Goal: Task Accomplishment & Management: Use online tool/utility

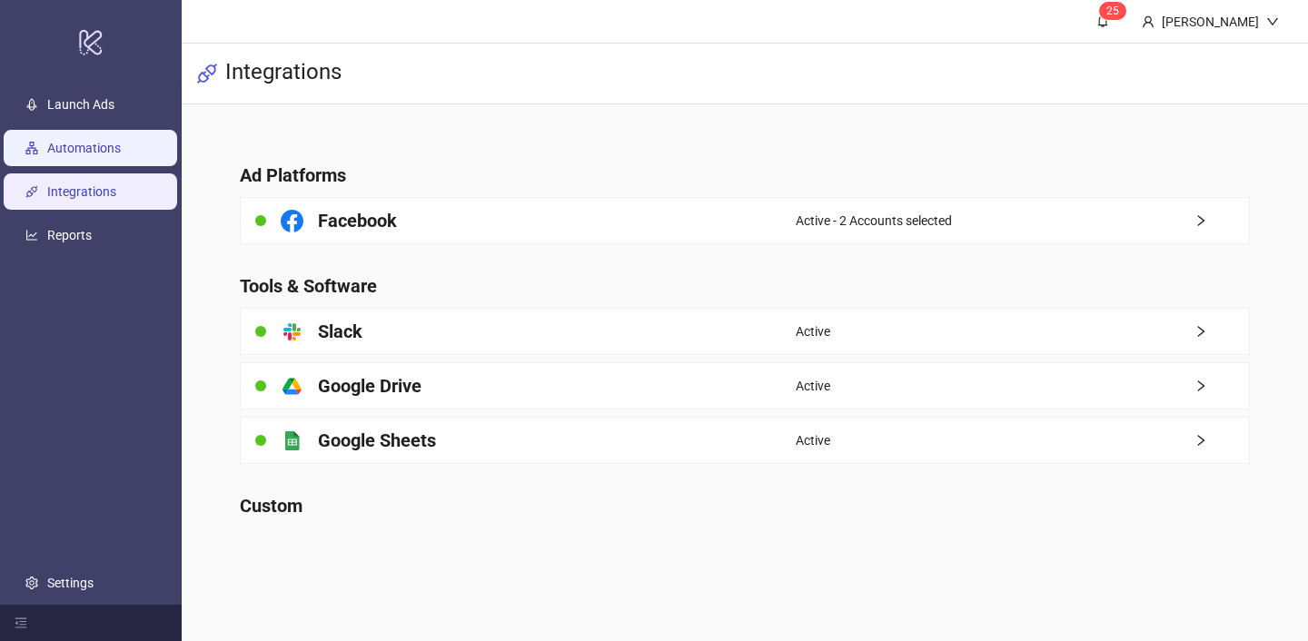
click at [121, 154] on link "Automations" at bounding box center [84, 148] width 74 height 15
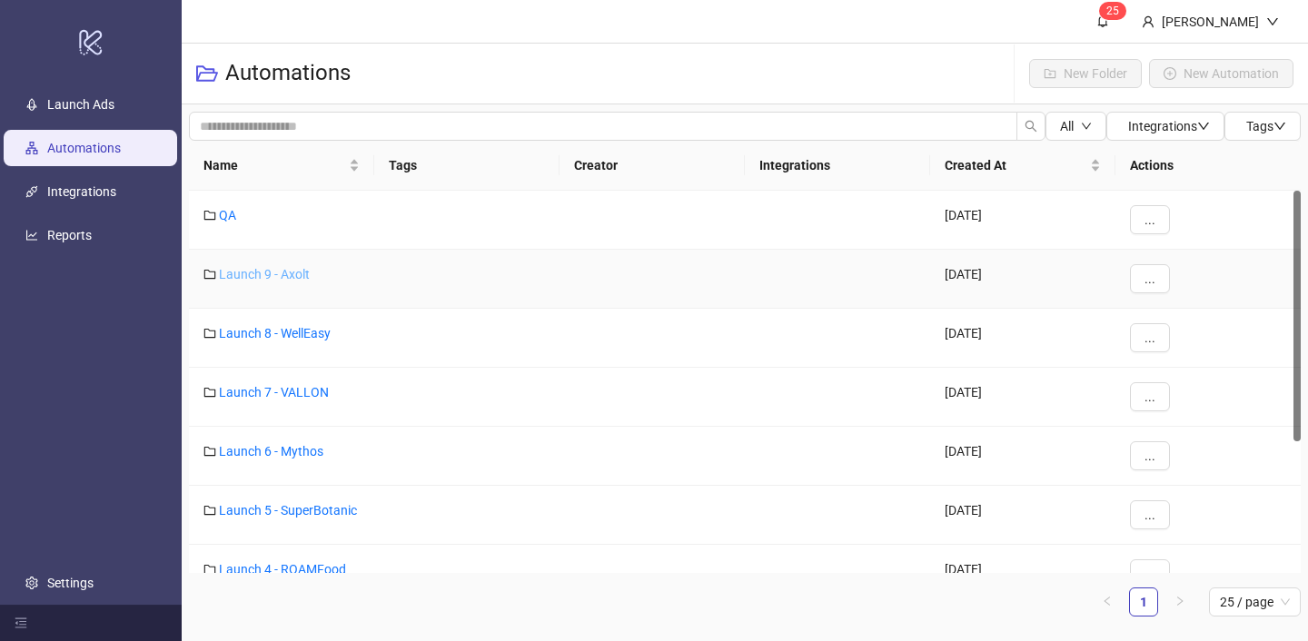
click at [275, 281] on link "Launch 9 - Axolt" at bounding box center [264, 274] width 91 height 15
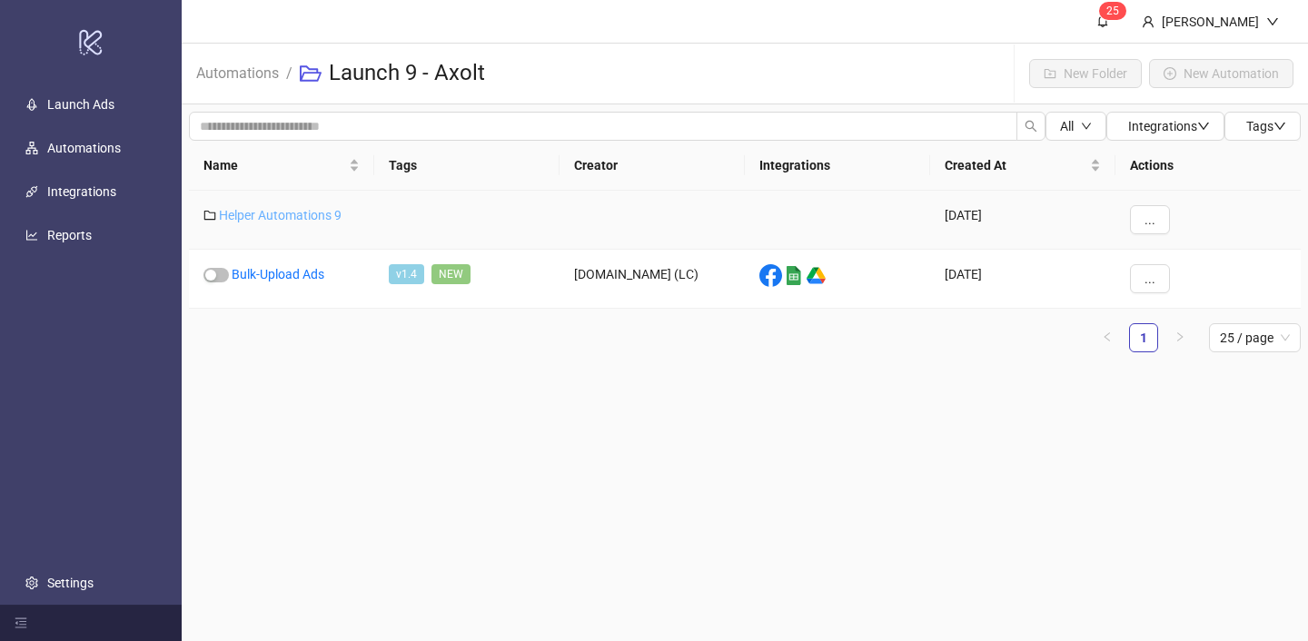
click at [266, 215] on link "Helper Automations 9" at bounding box center [280, 215] width 123 height 15
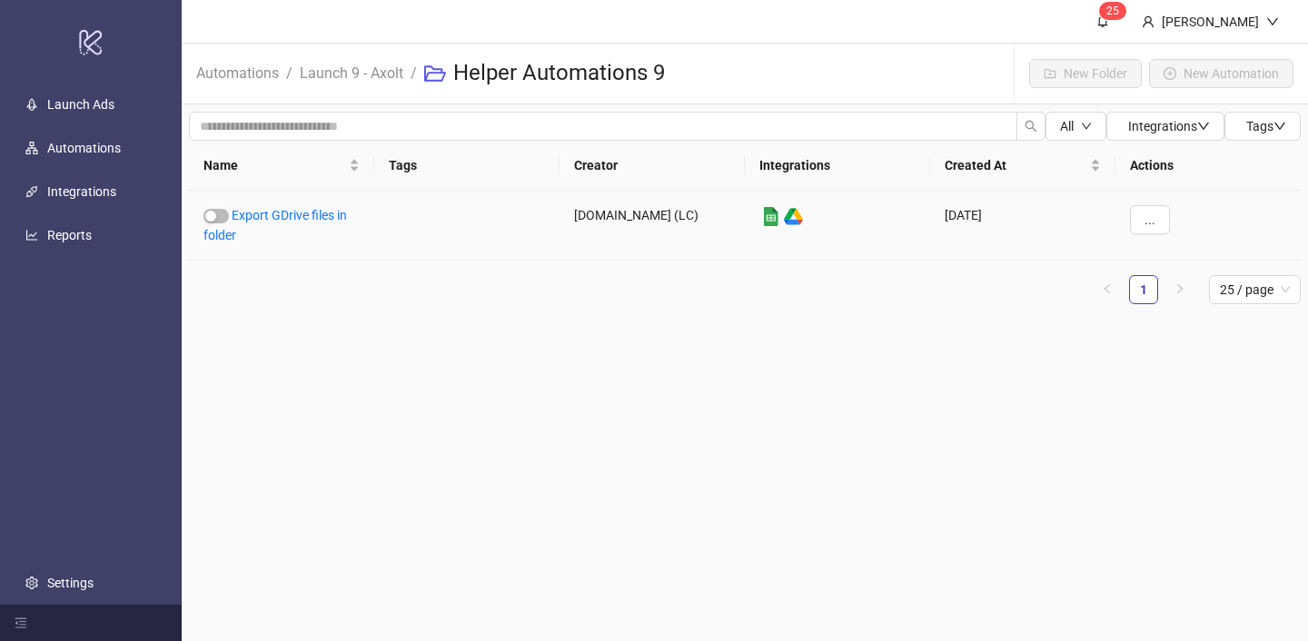
click at [266, 215] on link "Export GDrive files in folder" at bounding box center [275, 225] width 144 height 35
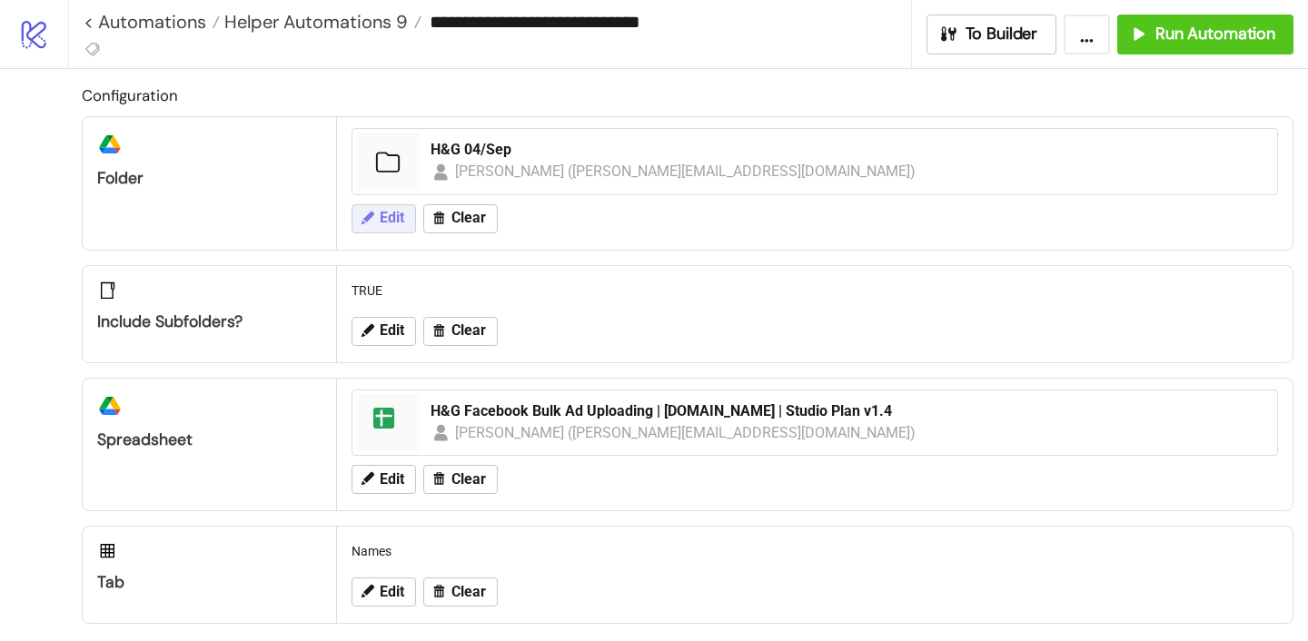
click at [384, 215] on span "Edit" at bounding box center [392, 218] width 25 height 16
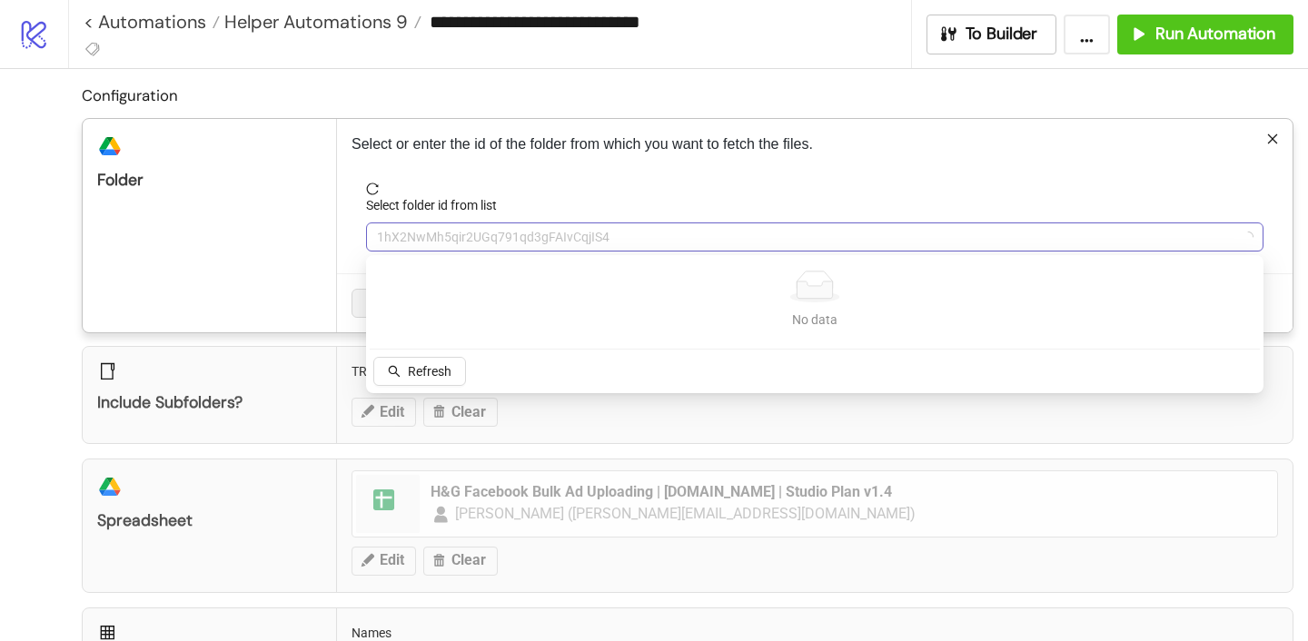
click at [455, 237] on span "1hX2NwMh5qir2UGq791qd3gFAIvCqjIS4" at bounding box center [815, 236] width 876 height 27
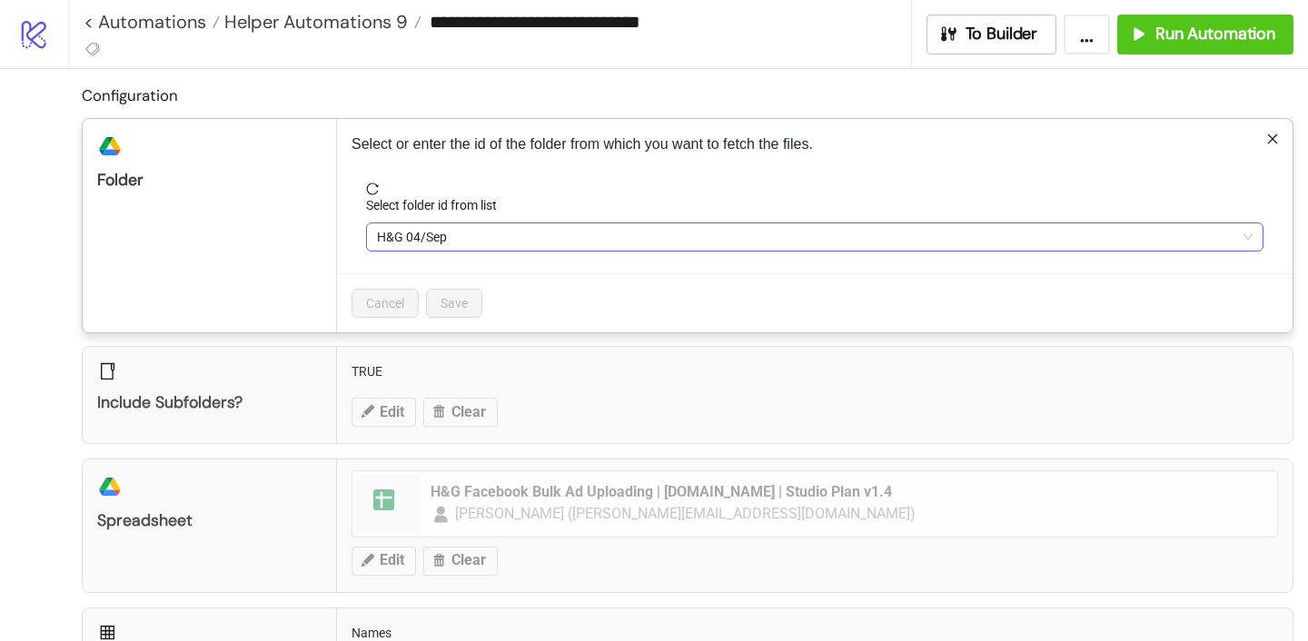
click at [455, 237] on span "H&G 04/Sep" at bounding box center [815, 236] width 876 height 27
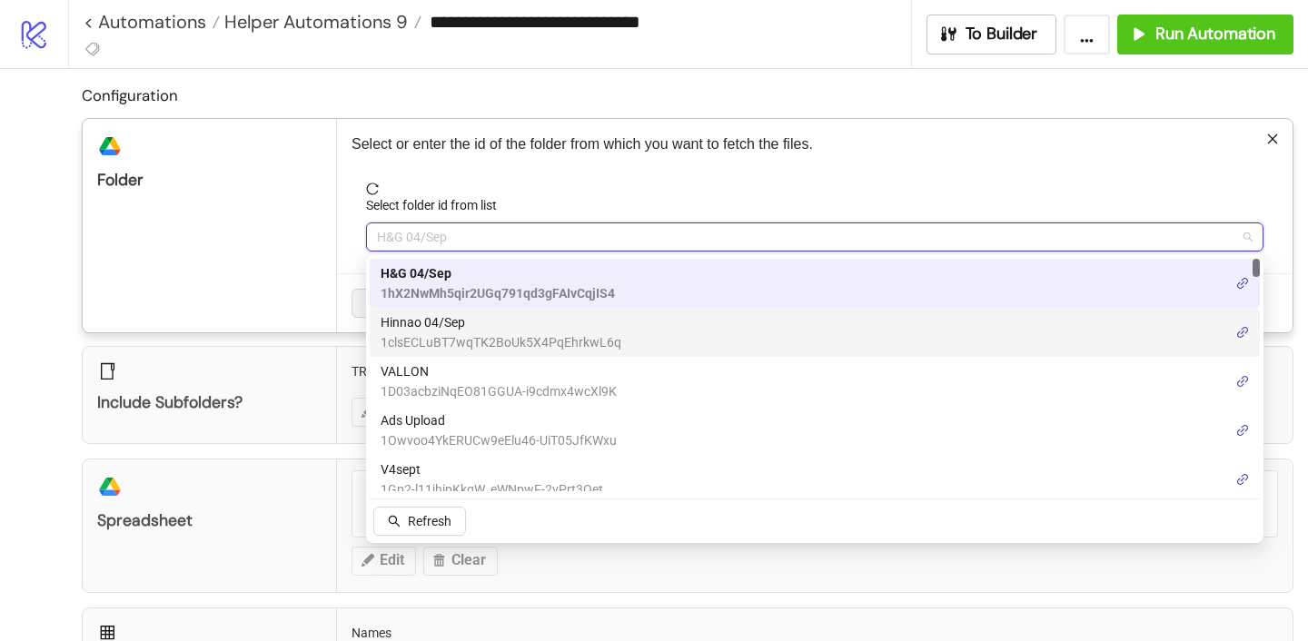
click at [461, 330] on span "Hinnao 04/Sep" at bounding box center [501, 322] width 241 height 20
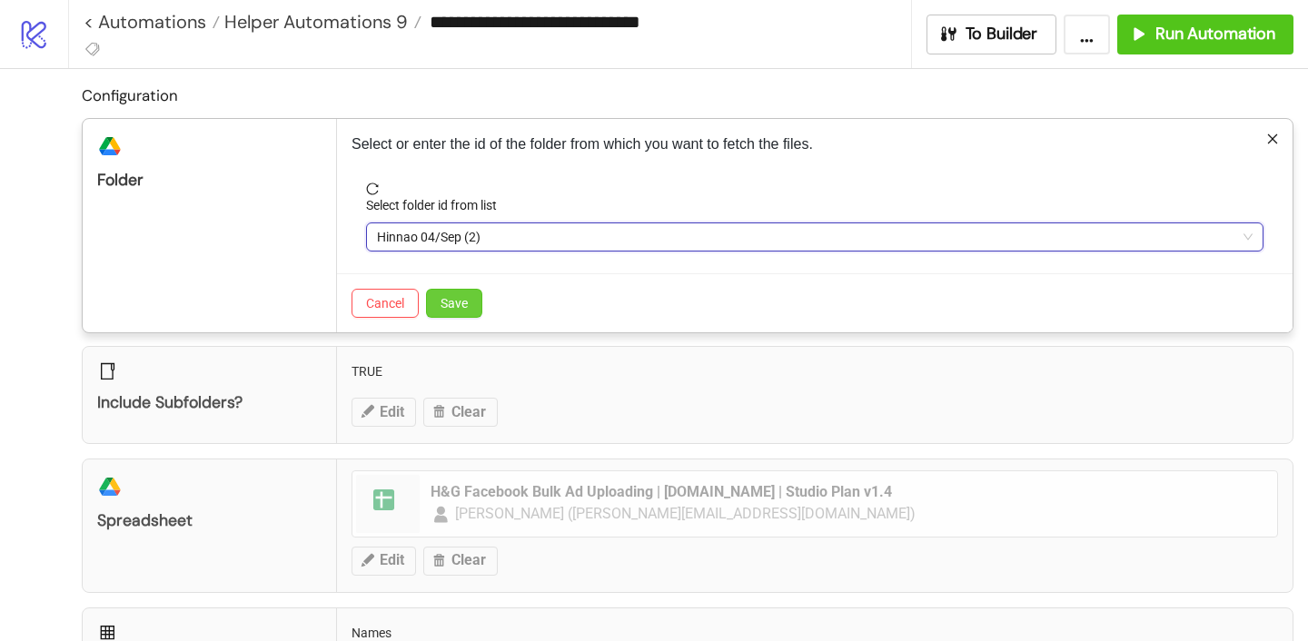
click at [464, 300] on span "Save" at bounding box center [454, 303] width 27 height 15
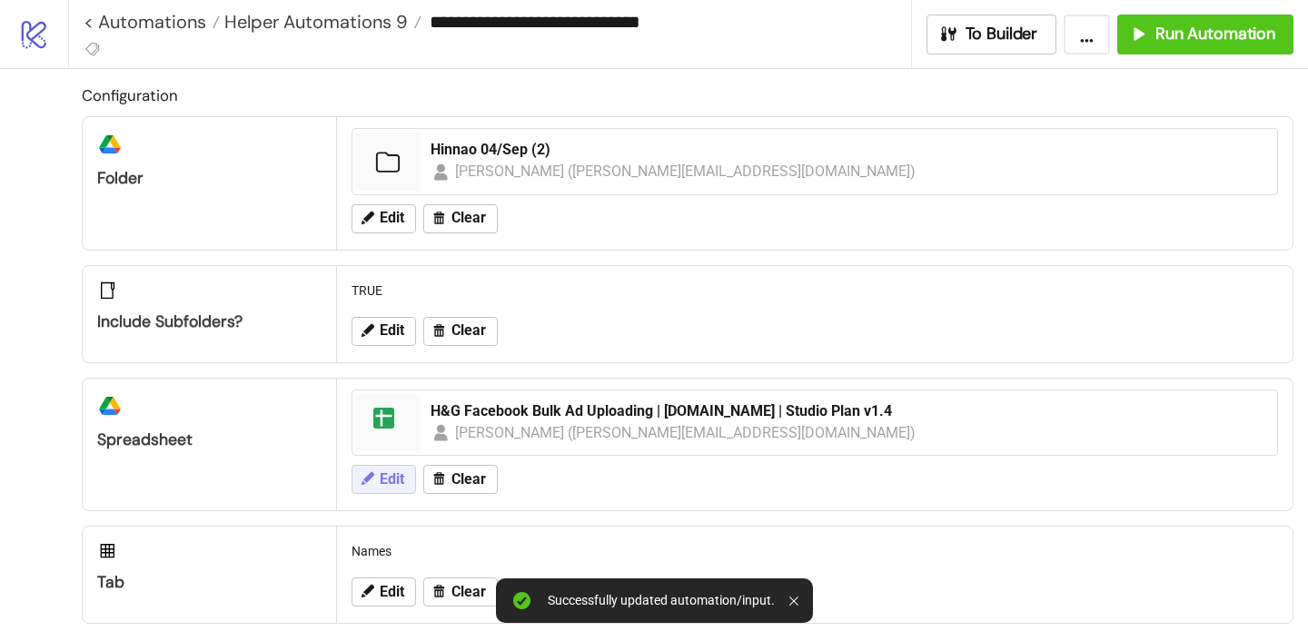
click at [391, 471] on span "Edit" at bounding box center [392, 479] width 25 height 16
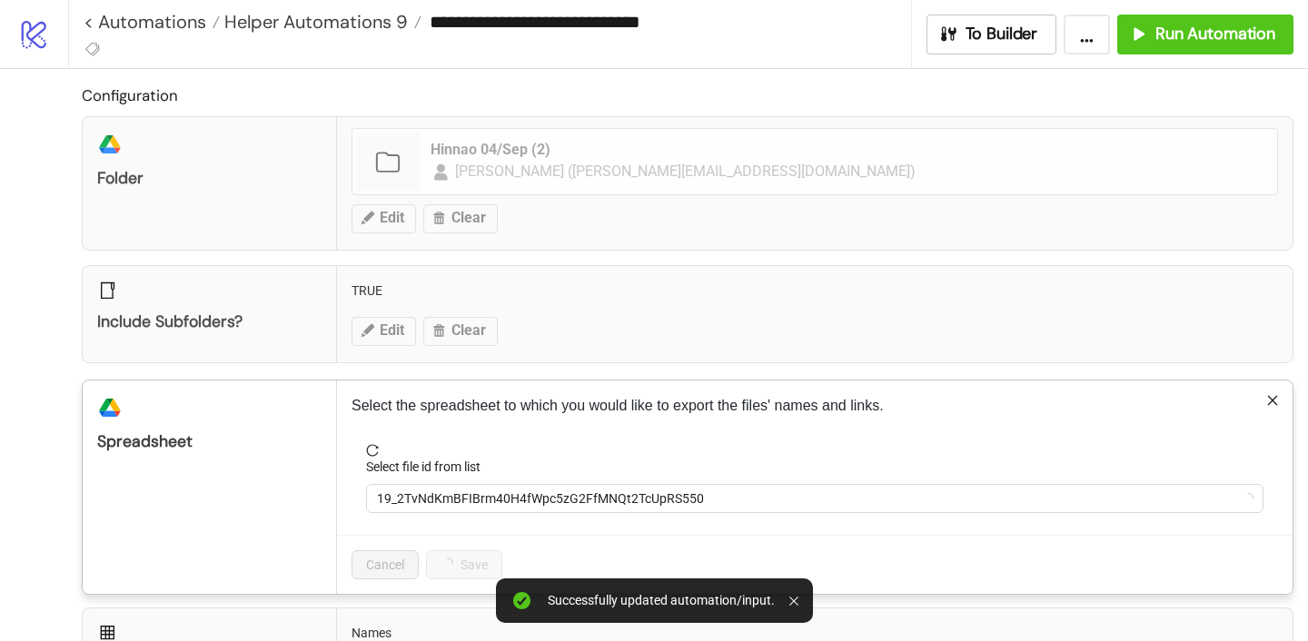
click at [443, 488] on span "19_2TvNdKmBFIBrm40H4fWpc5zG2FfMNQt2TcUpRS550" at bounding box center [815, 498] width 876 height 27
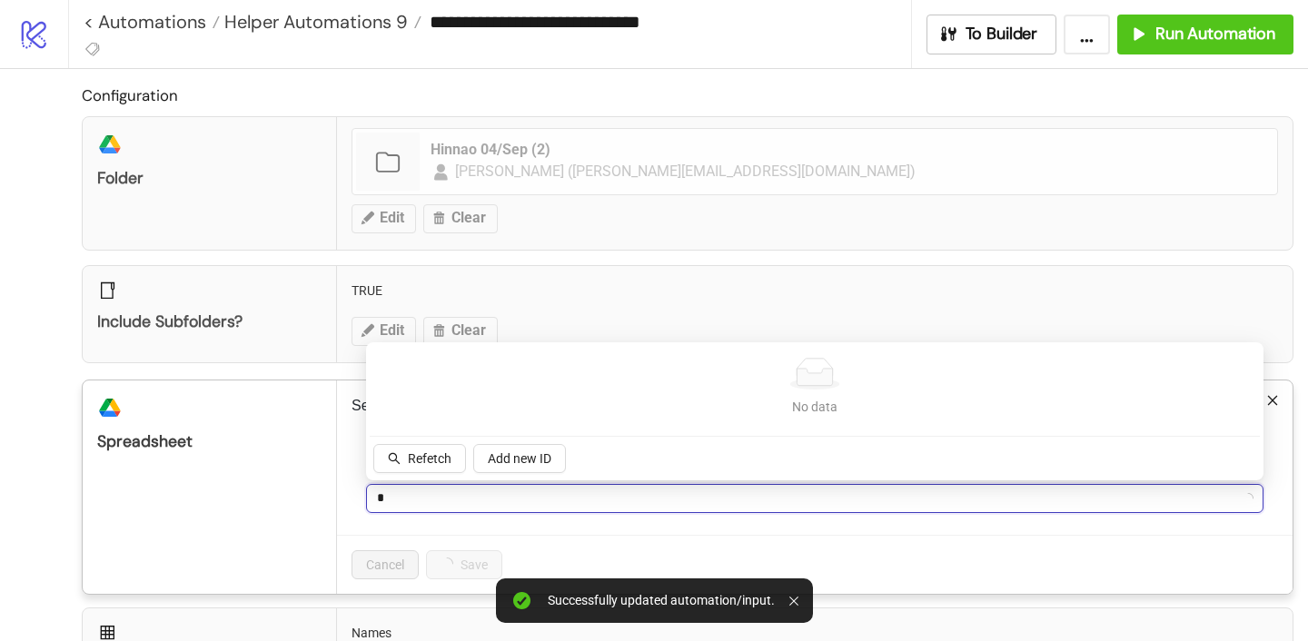
type input "**"
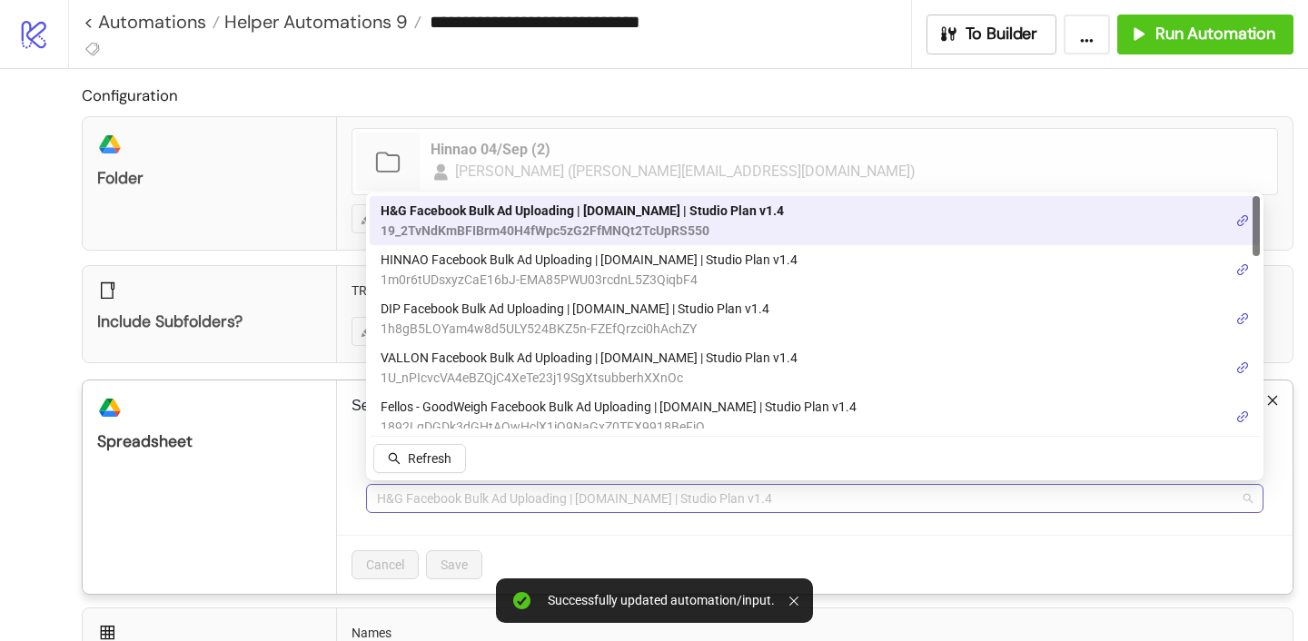
click at [416, 509] on span "H&G Facebook Bulk Ad Uploading | [DOMAIN_NAME] | Studio Plan v1.4" at bounding box center [815, 498] width 876 height 27
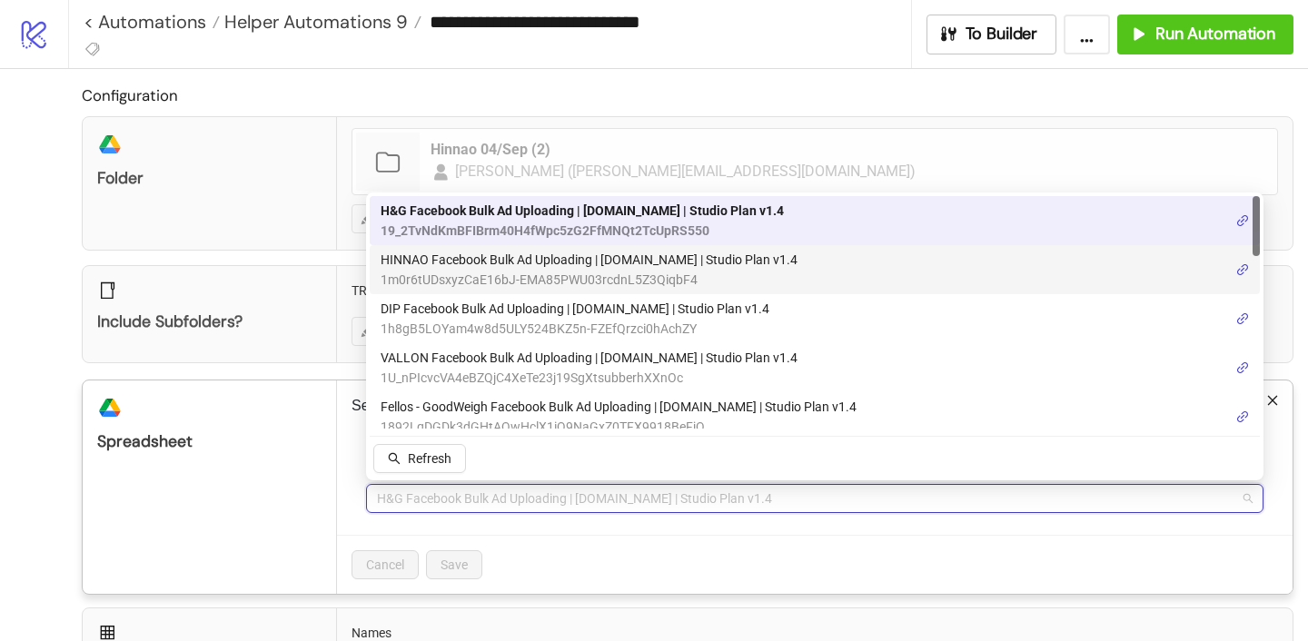
click at [447, 274] on span "1m0r6tUDsxyzCaE16bJ-EMA85PWU03rcdnL5Z3QiqbF4" at bounding box center [589, 280] width 417 height 20
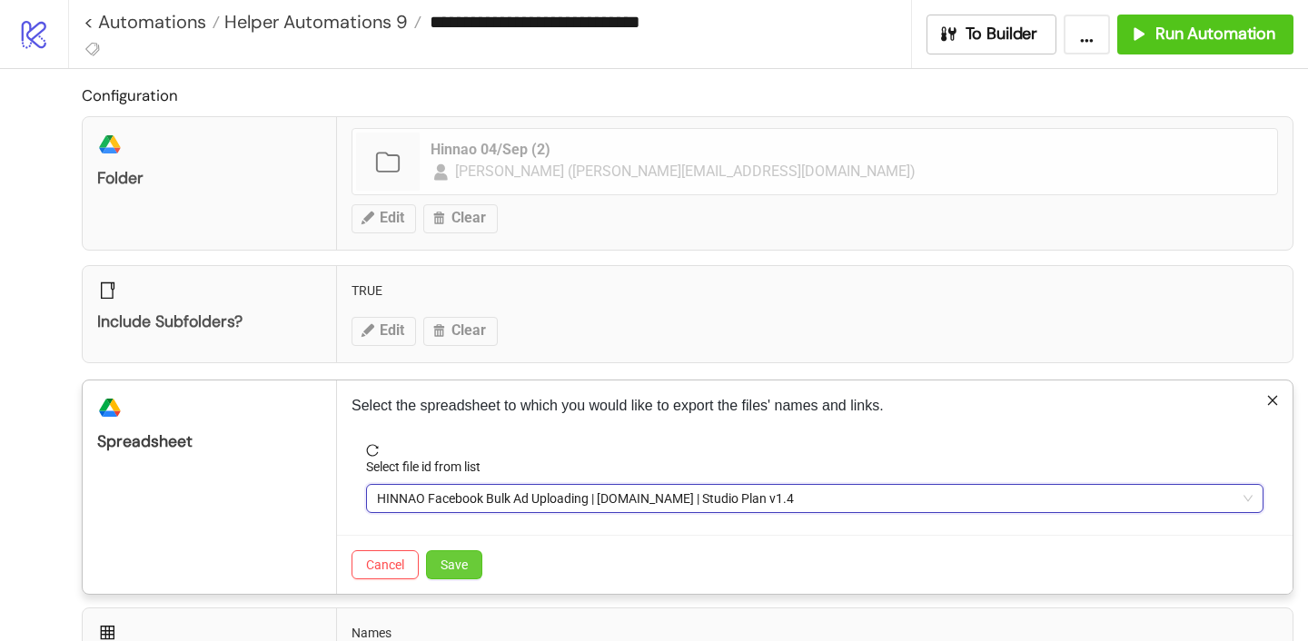
click at [463, 576] on button "Save" at bounding box center [454, 564] width 56 height 29
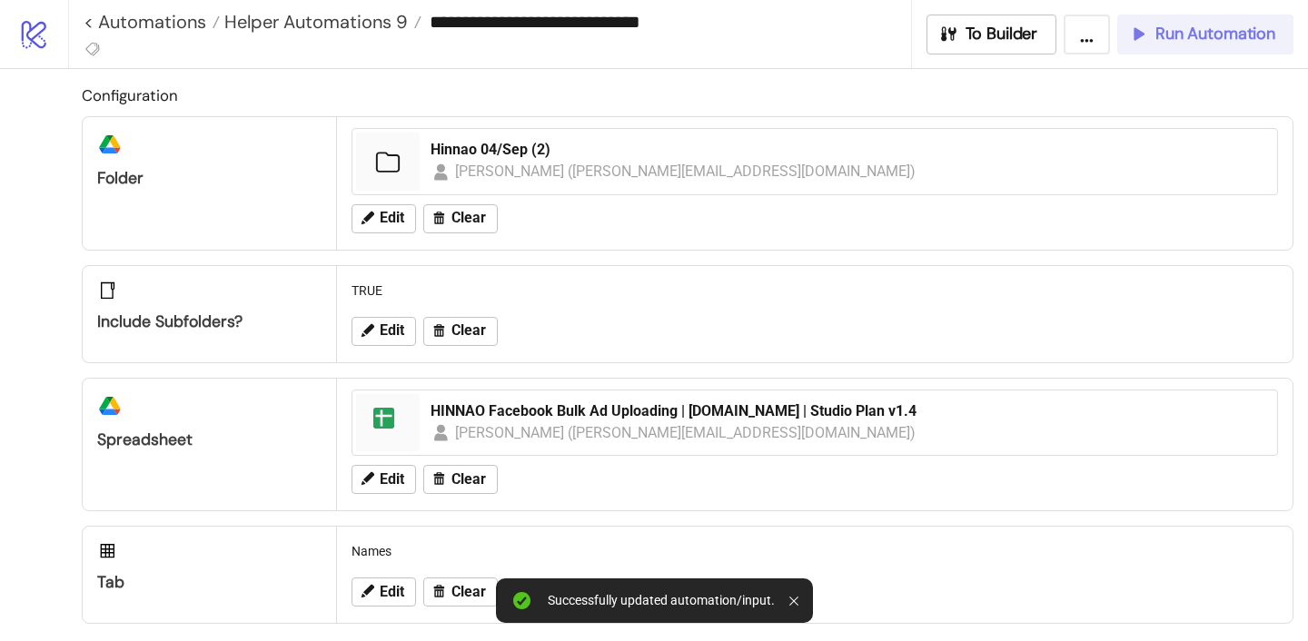
click at [1168, 22] on button "Run Automation" at bounding box center [1205, 35] width 176 height 40
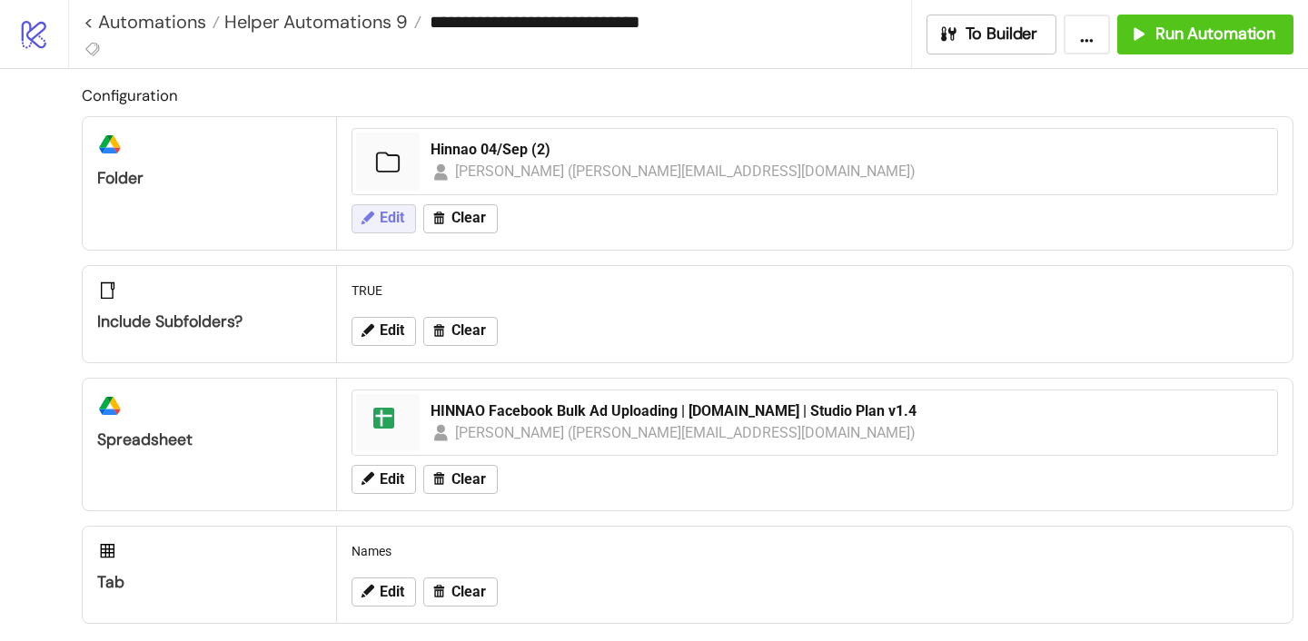
click at [395, 227] on button "Edit" at bounding box center [384, 218] width 64 height 29
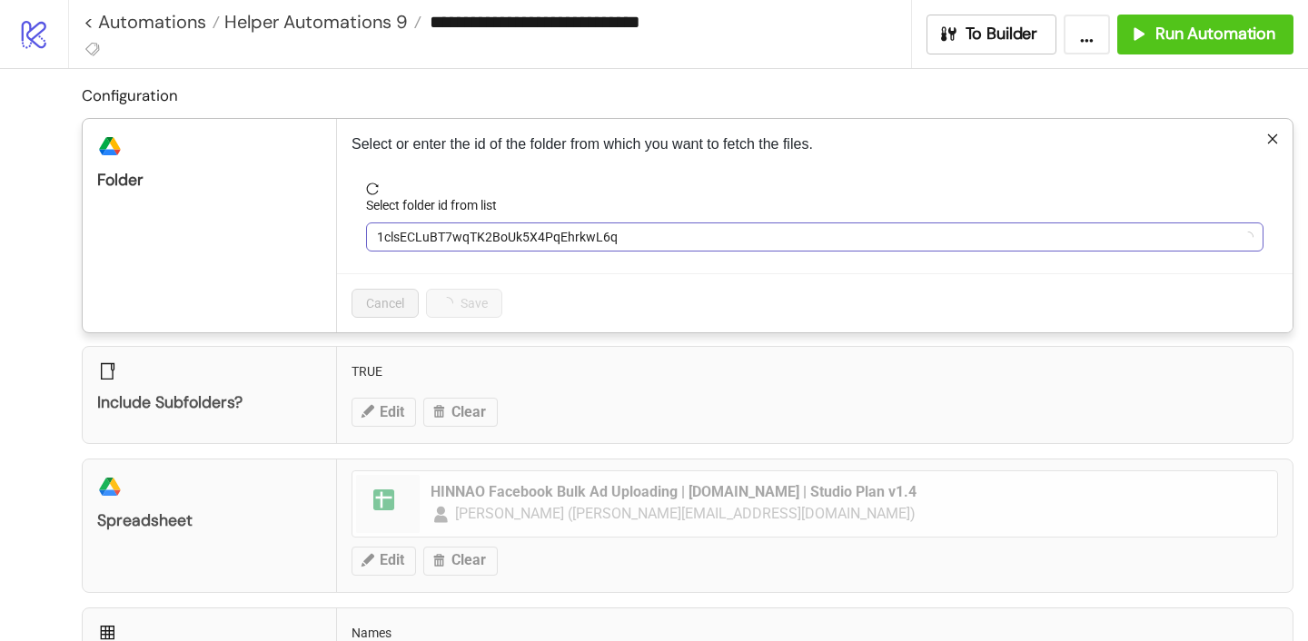
click at [443, 237] on span "1clsECLuBT7wqTK2BoUk5X4PqEhrkwL6q" at bounding box center [815, 236] width 876 height 27
click at [444, 235] on span "1clsECLuBT7wqTK2BoUk5X4PqEhrkwL6q" at bounding box center [815, 236] width 876 height 27
click at [444, 233] on span "1clsECLuBT7wqTK2BoUk5X4PqEhrkwL6q" at bounding box center [815, 236] width 876 height 27
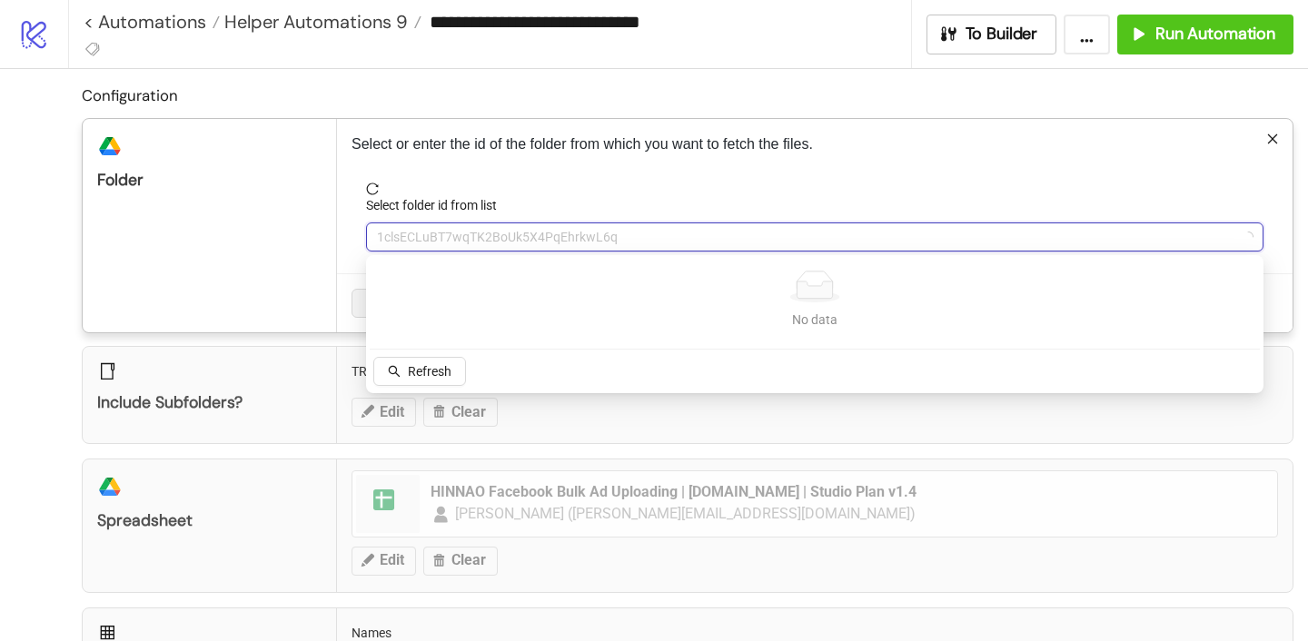
click at [474, 158] on div "Select or enter the id of the folder from which you want to fetch the files. Se…" at bounding box center [815, 225] width 956 height 213
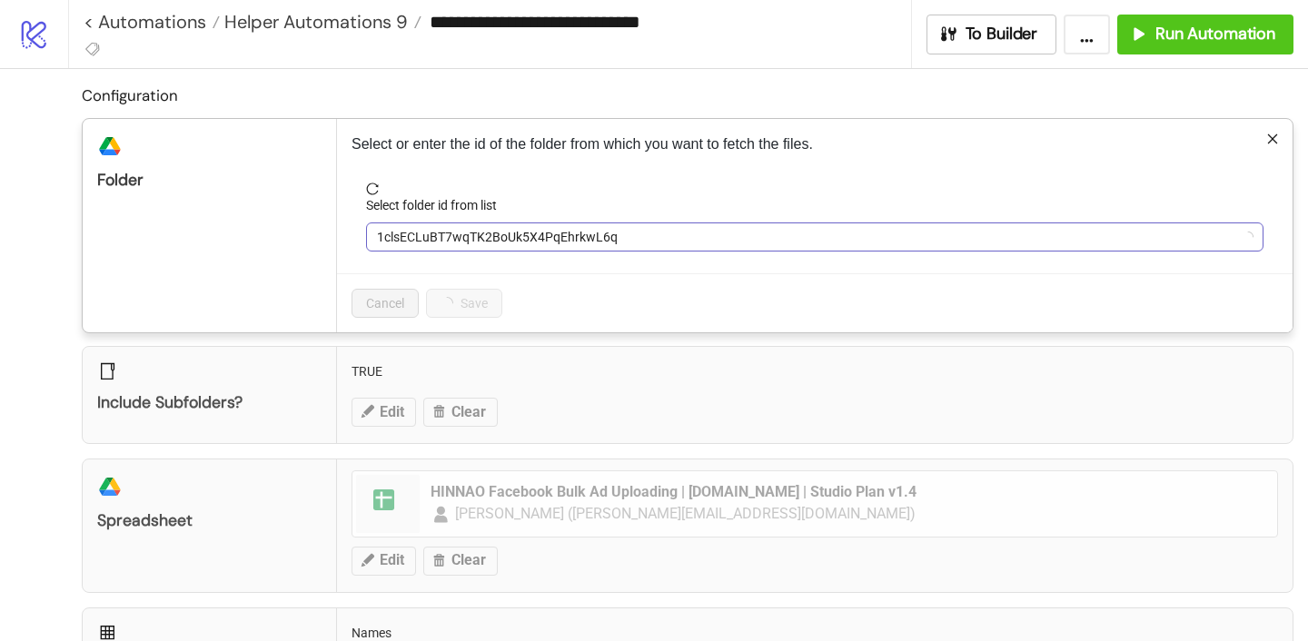
click at [471, 235] on span "1clsECLuBT7wqTK2BoUk5X4PqEhrkwL6q" at bounding box center [815, 236] width 876 height 27
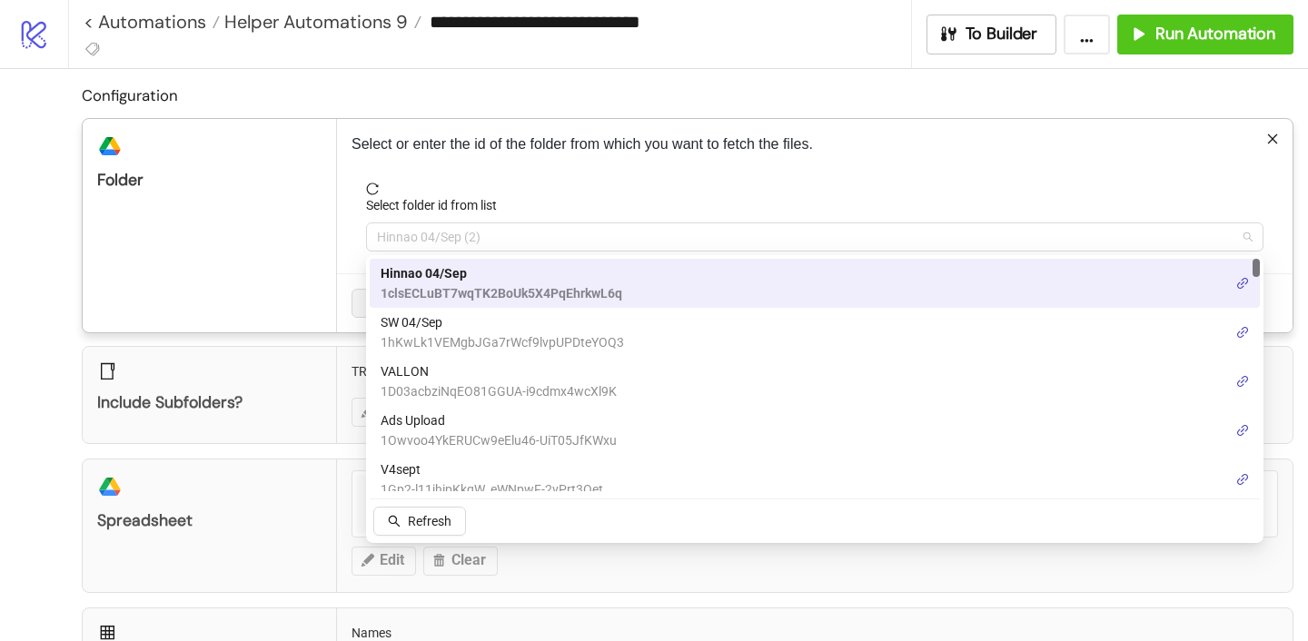
click at [471, 235] on span "Hinnao 04/Sep (2)" at bounding box center [815, 236] width 876 height 27
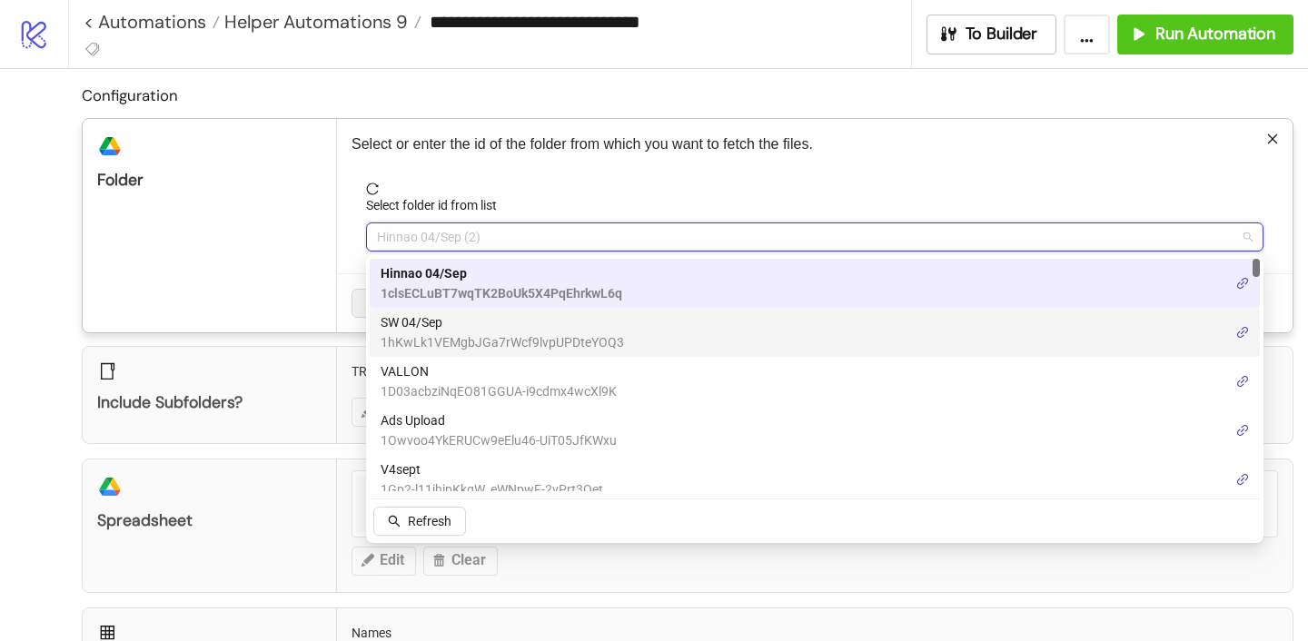
click at [444, 322] on span "SW 04/Sep" at bounding box center [502, 322] width 243 height 20
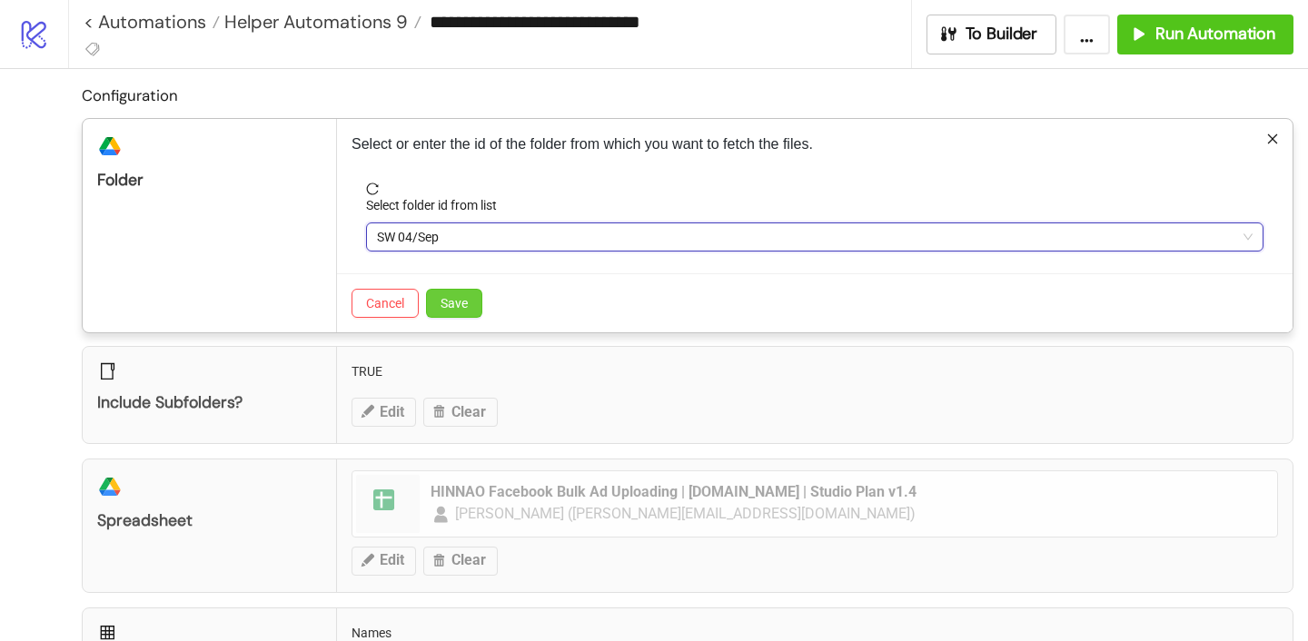
click at [445, 307] on span "Save" at bounding box center [454, 303] width 27 height 15
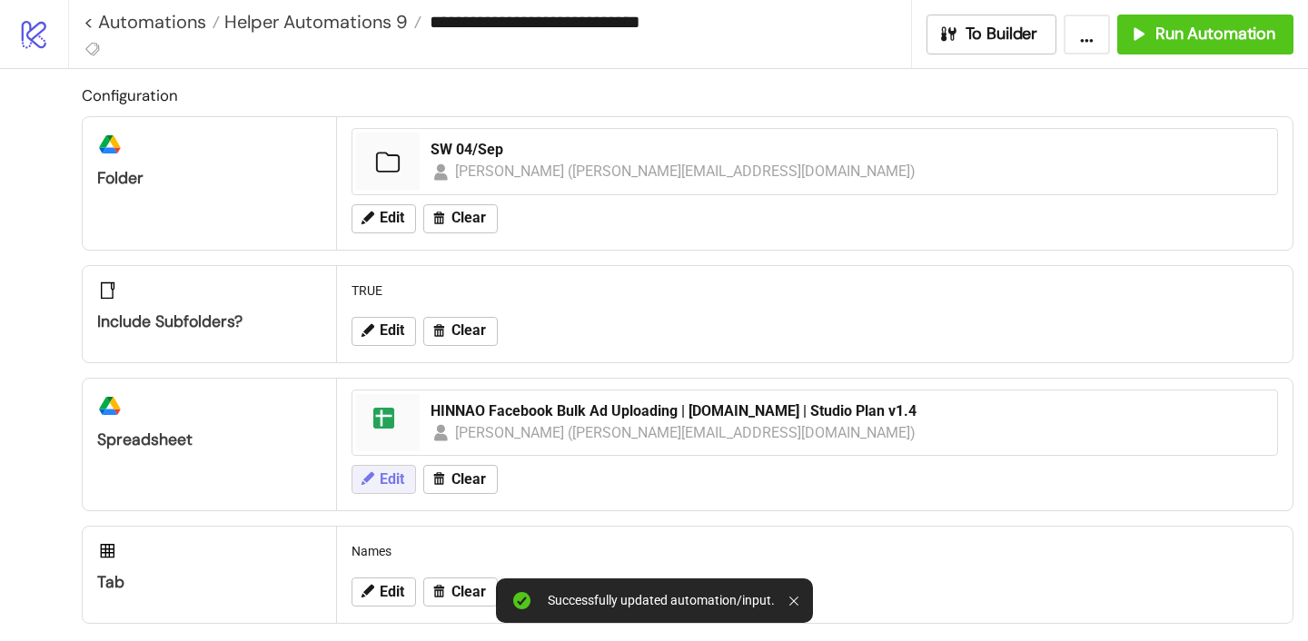
click at [391, 473] on span "Edit" at bounding box center [392, 479] width 25 height 16
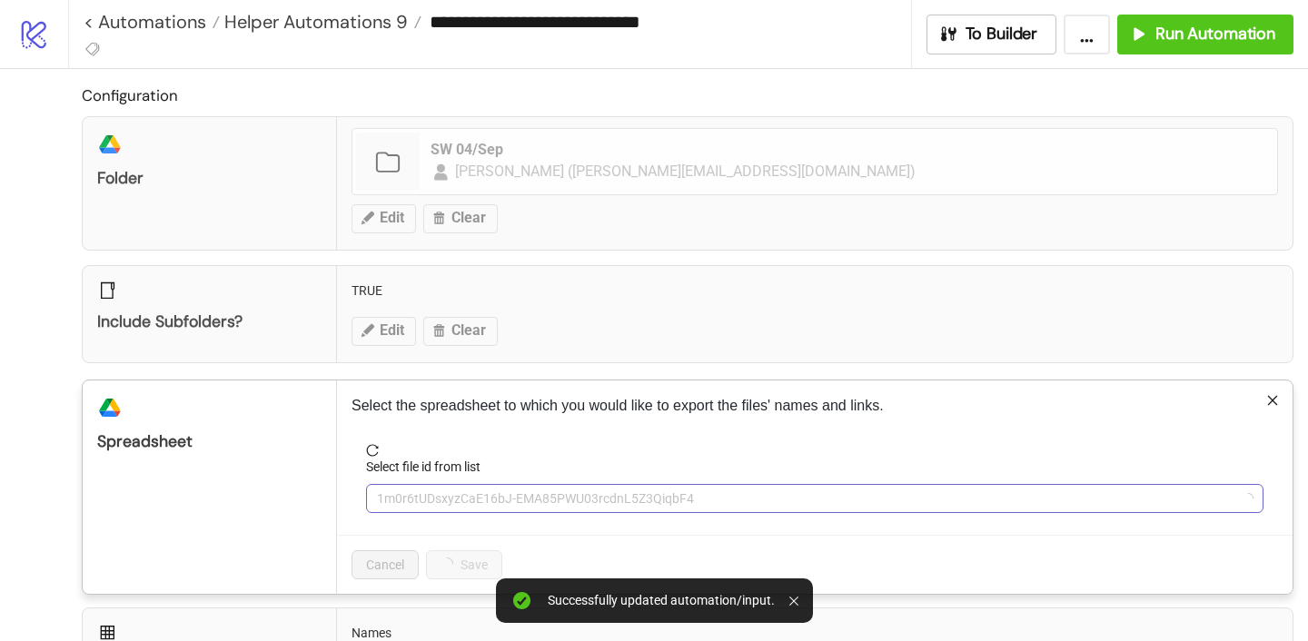
click at [430, 492] on span "1m0r6tUDsxyzCaE16bJ-EMA85PWU03rcdnL5Z3QiqbF4" at bounding box center [815, 498] width 876 height 27
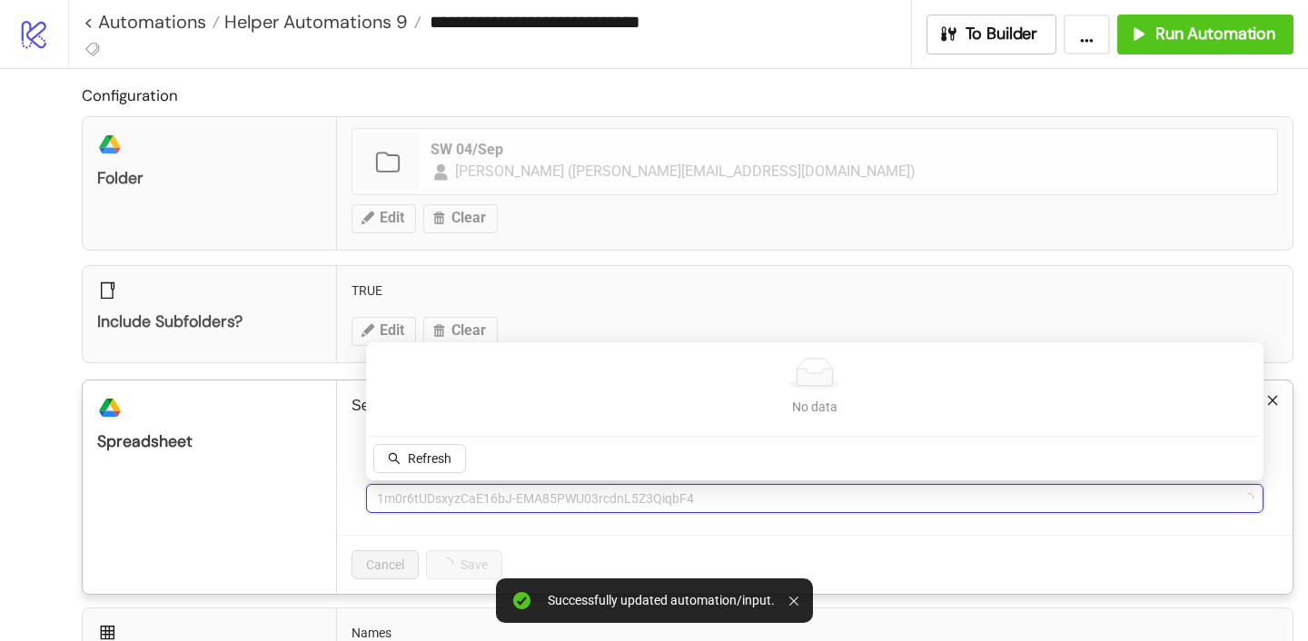
click at [435, 494] on span "1m0r6tUDsxyzCaE16bJ-EMA85PWU03rcdnL5Z3QiqbF4" at bounding box center [815, 498] width 876 height 27
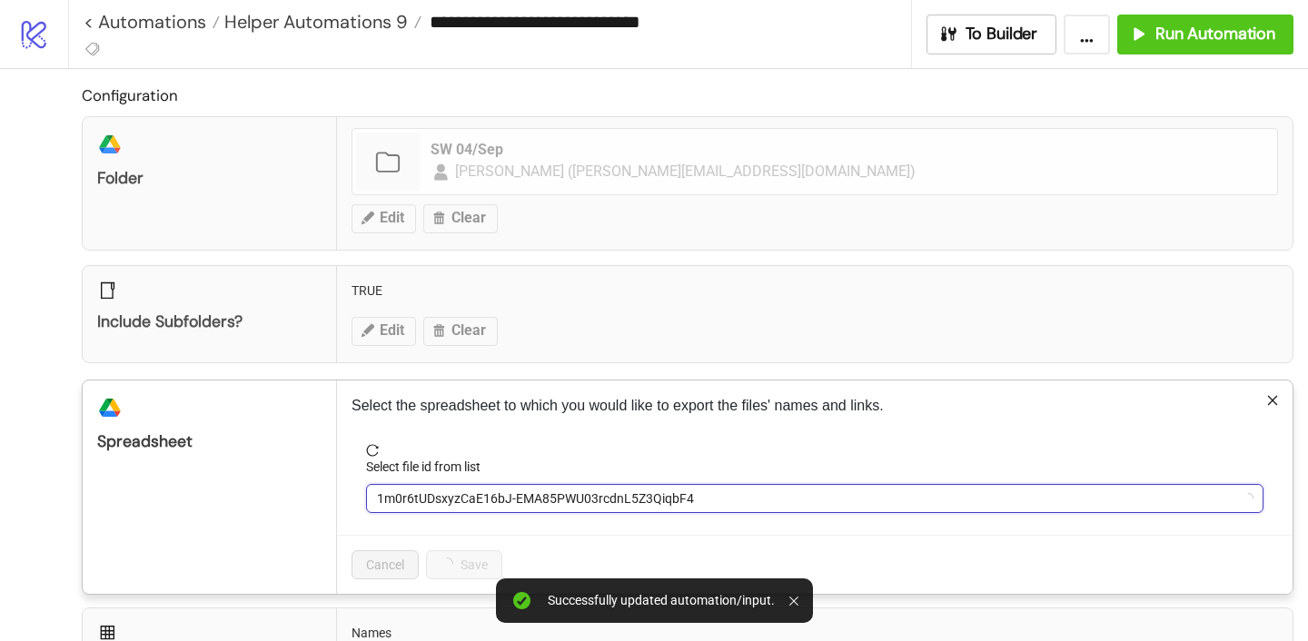
click at [435, 494] on span "1m0r6tUDsxyzCaE16bJ-EMA85PWU03rcdnL5Z3QiqbF4" at bounding box center [815, 498] width 876 height 27
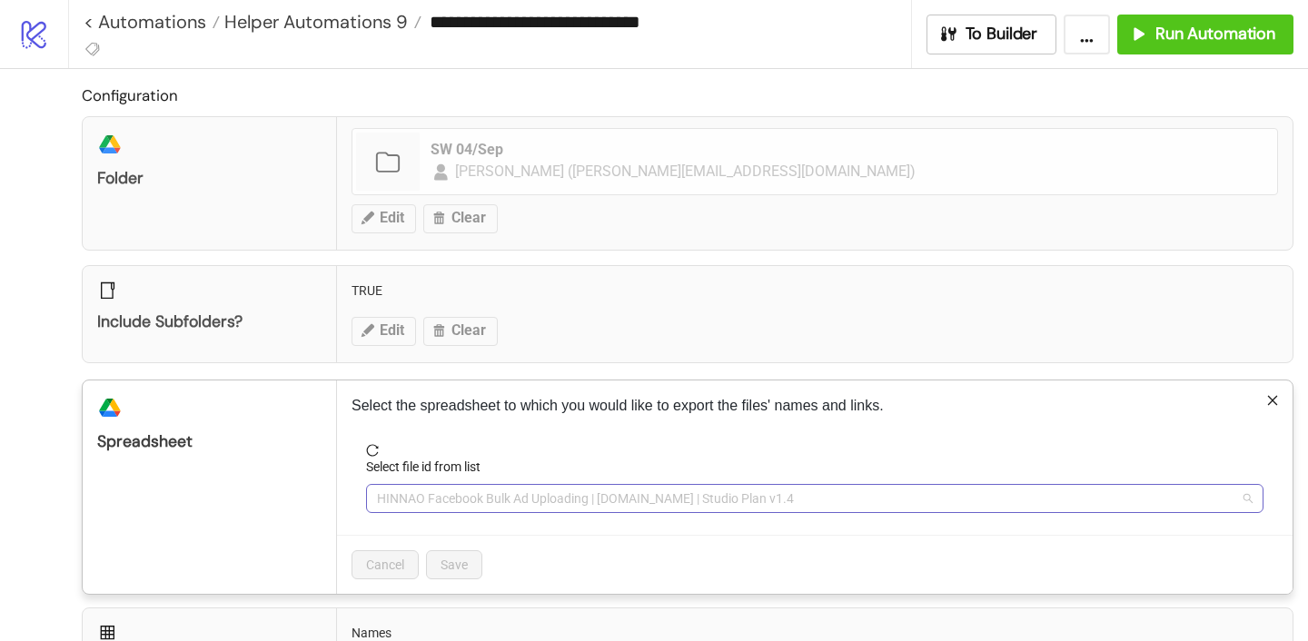
click at [421, 498] on span "HINNAO Facebook Bulk Ad Uploading | [DOMAIN_NAME] | Studio Plan v1.4" at bounding box center [815, 498] width 876 height 27
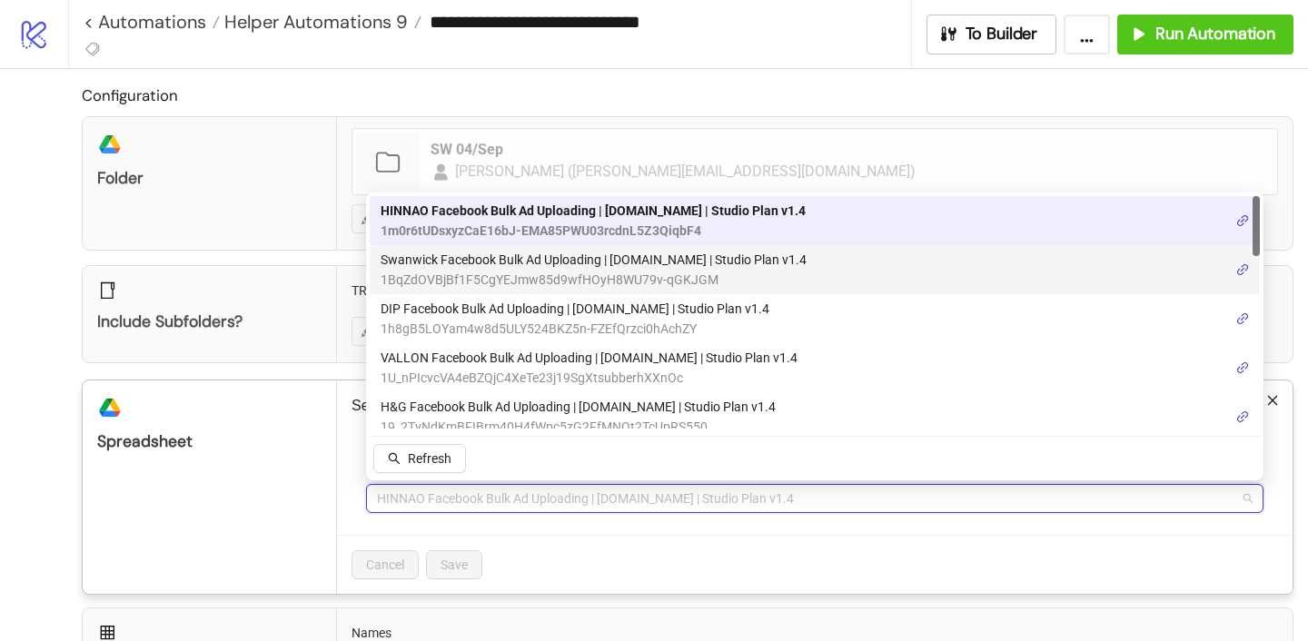
click at [445, 267] on span "Swanwick Facebook Bulk Ad Uploading | [DOMAIN_NAME] | Studio Plan v1.4" at bounding box center [594, 260] width 426 height 20
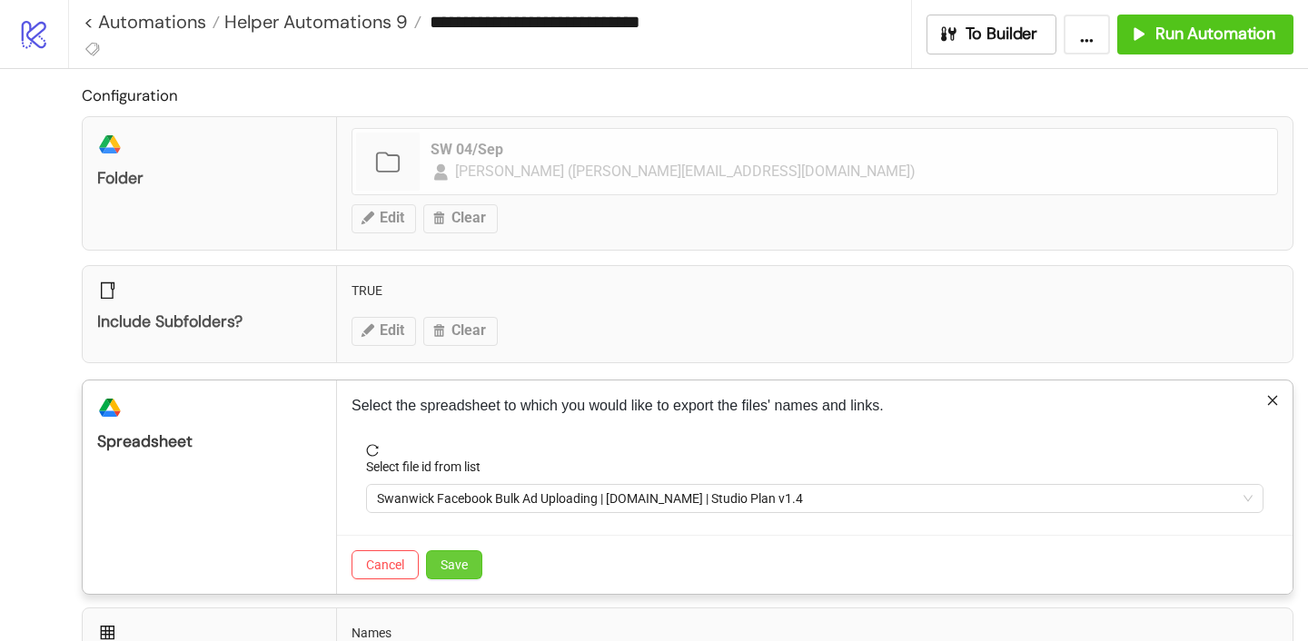
click at [451, 569] on span "Save" at bounding box center [454, 565] width 27 height 15
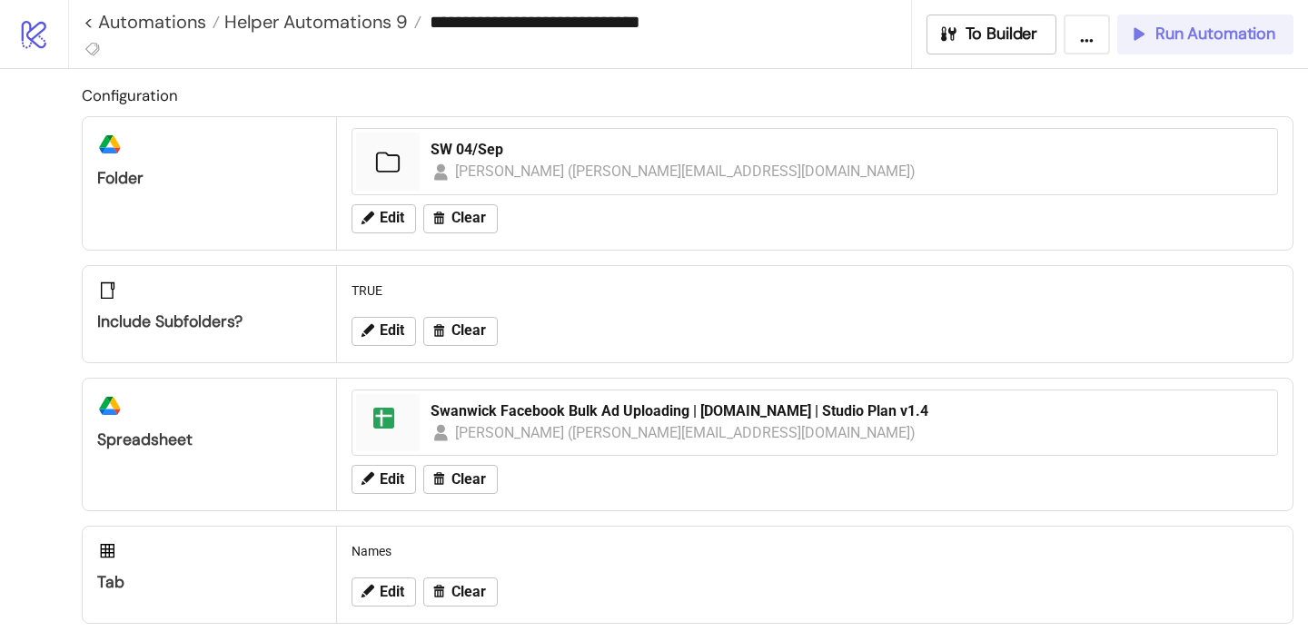
click at [1200, 31] on span "Run Automation" at bounding box center [1215, 34] width 120 height 21
